Goal: Information Seeking & Learning: Learn about a topic

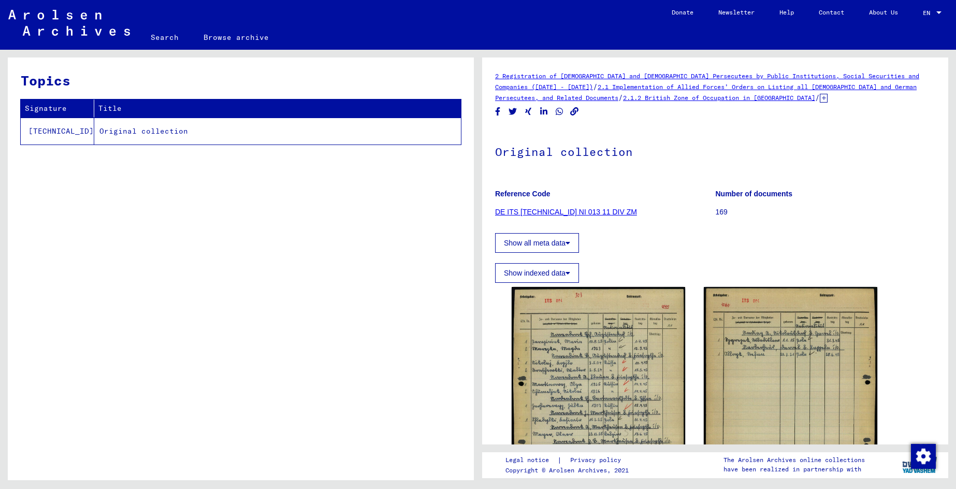
click at [141, 132] on td "Original collection" at bounding box center [277, 131] width 367 height 27
click at [538, 245] on button "Show all meta data" at bounding box center [537, 243] width 84 height 20
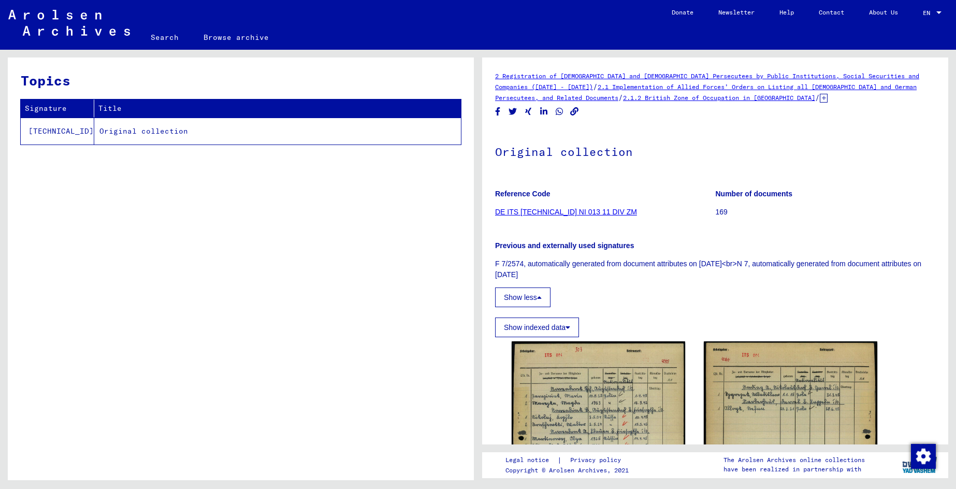
click at [598, 248] on b "Previous and externally used signatures" at bounding box center [564, 245] width 139 height 8
click at [571, 212] on link "DE ITS [TECHNICAL_ID] NI 013 11 DIV ZM" at bounding box center [566, 212] width 142 height 8
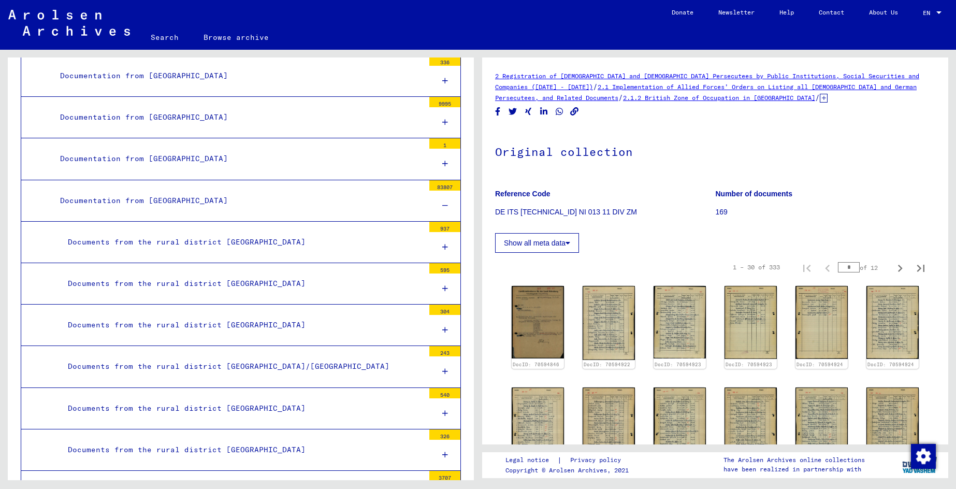
scroll to position [198, 0]
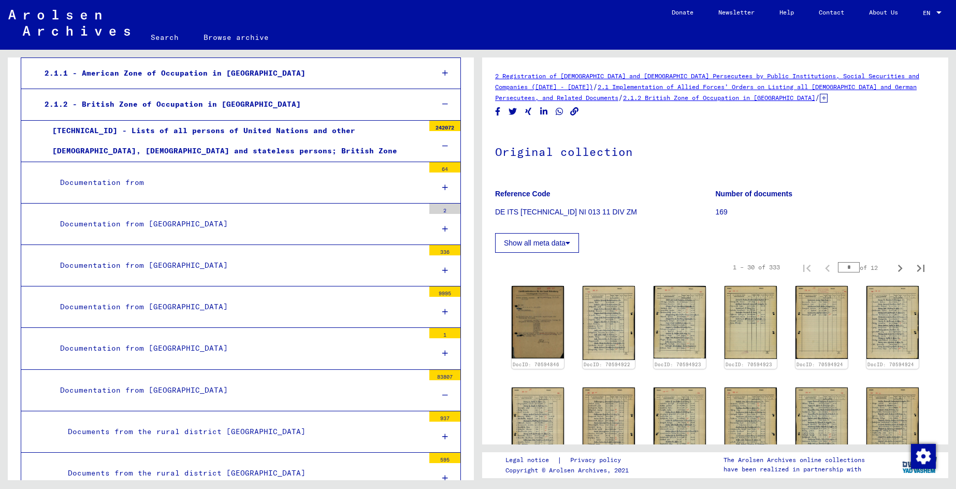
click at [94, 182] on div "Documentation from" at bounding box center [238, 182] width 372 height 20
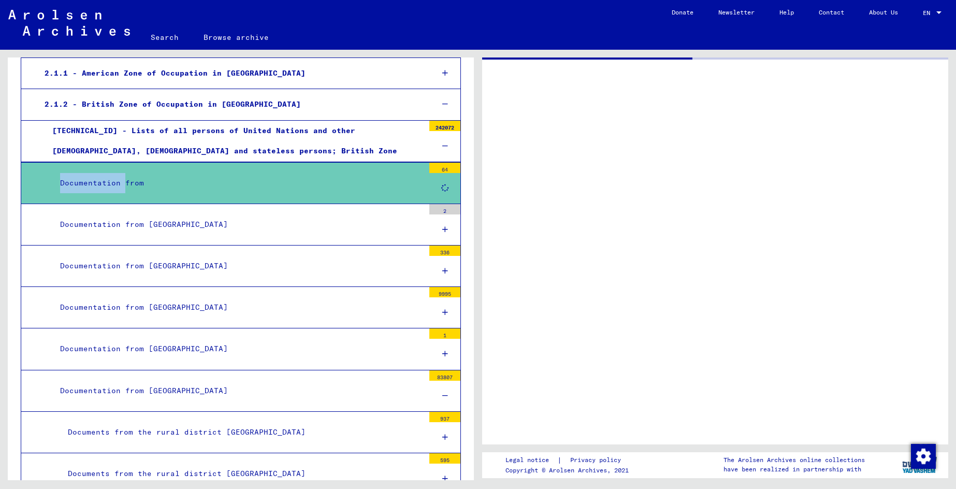
click at [94, 182] on div "Documentation from" at bounding box center [238, 183] width 372 height 20
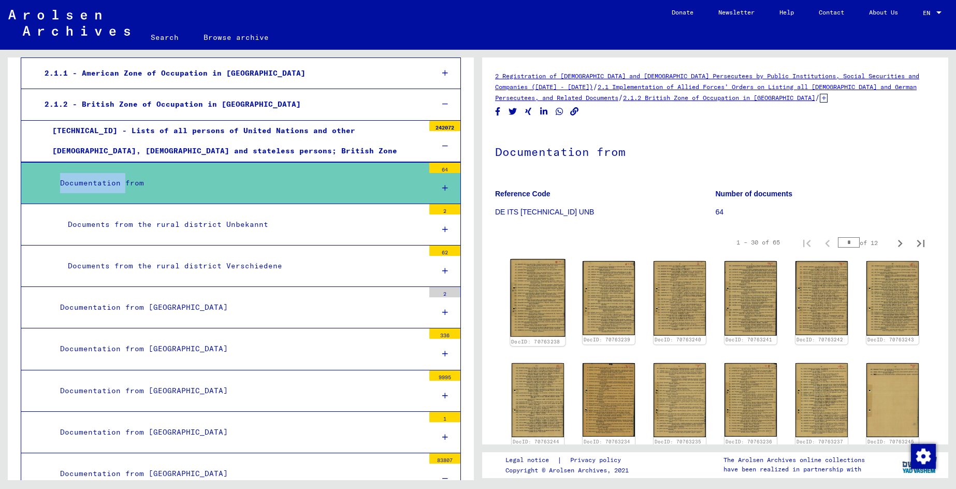
click at [529, 300] on img at bounding box center [537, 298] width 55 height 78
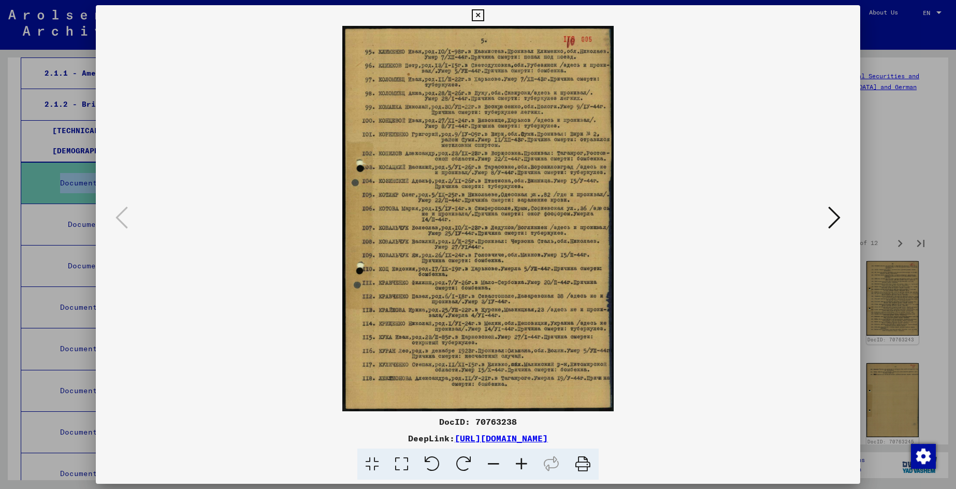
click at [836, 218] on icon at bounding box center [834, 217] width 12 height 25
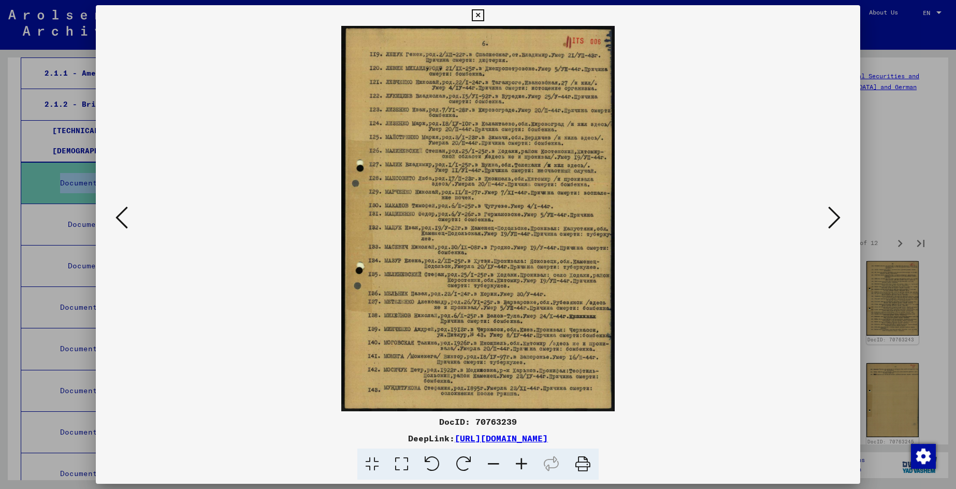
click at [836, 218] on icon at bounding box center [834, 217] width 12 height 25
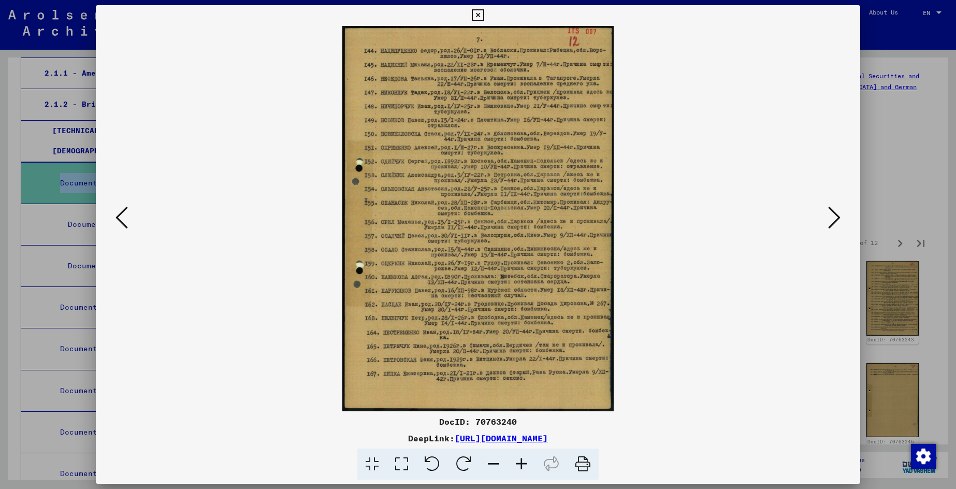
click at [836, 218] on icon at bounding box center [834, 217] width 12 height 25
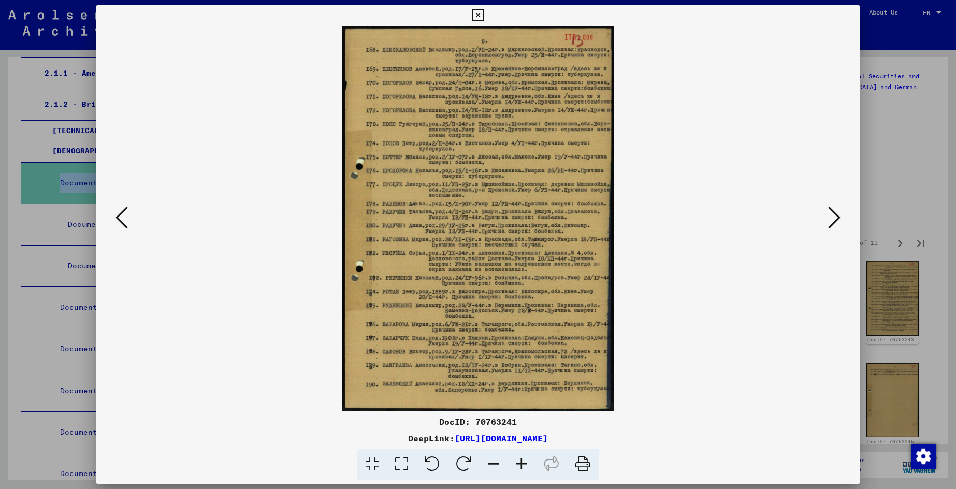
click at [836, 218] on icon at bounding box center [834, 217] width 12 height 25
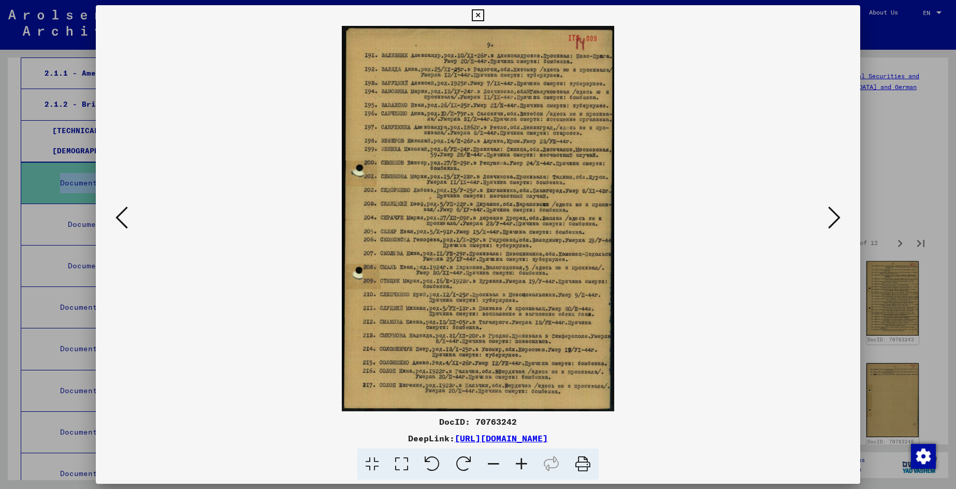
click at [124, 223] on icon at bounding box center [121, 217] width 12 height 25
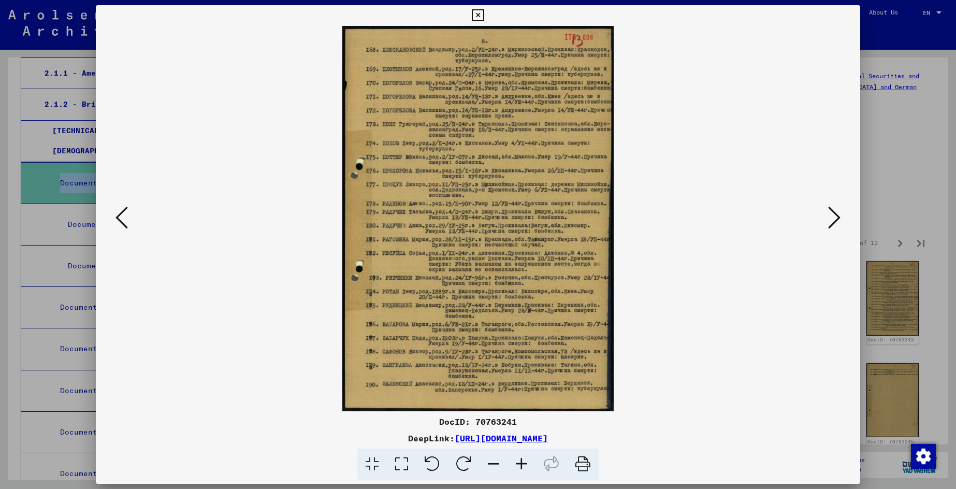
click at [548, 440] on link "[URL][DOMAIN_NAME]" at bounding box center [501, 438] width 93 height 10
